Goal: Find specific page/section: Find specific page/section

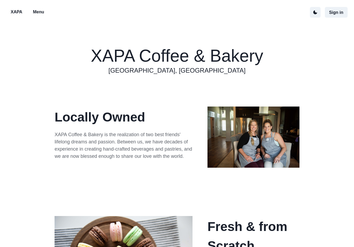
click at [41, 13] on p "Menu" at bounding box center [38, 12] width 11 height 6
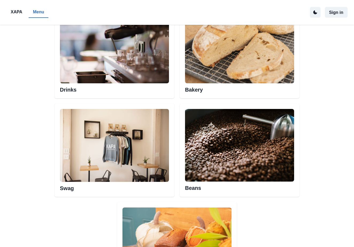
scroll to position [291, 0]
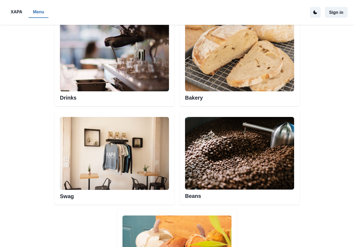
click at [245, 44] on img at bounding box center [239, 55] width 109 height 73
click at [197, 97] on h2 "Bakery" at bounding box center [239, 96] width 109 height 10
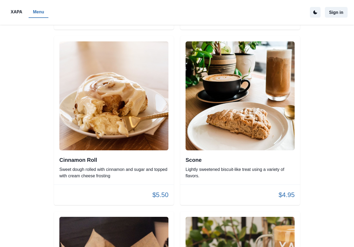
scroll to position [946, 0]
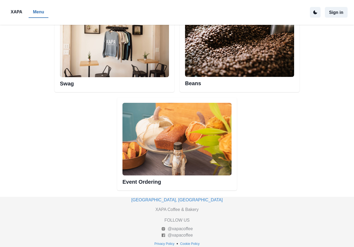
scroll to position [291, 0]
